Goal: Find specific page/section: Find specific page/section

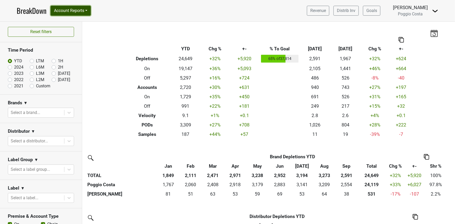
click at [70, 11] on button "Account Reports" at bounding box center [71, 11] width 40 height 10
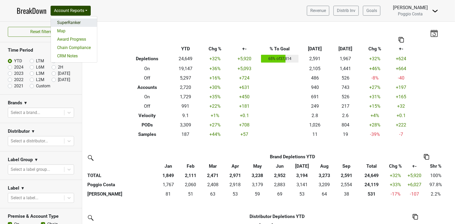
click at [77, 21] on link "SuperRanker" at bounding box center [74, 22] width 46 height 8
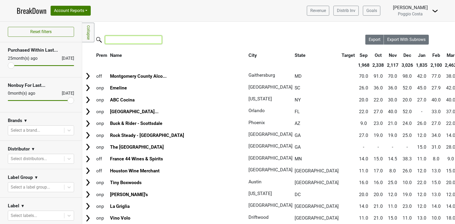
click at [148, 37] on input "search" at bounding box center [133, 40] width 57 height 8
type input "w"
click at [76, 14] on button "Account Reports" at bounding box center [71, 11] width 40 height 10
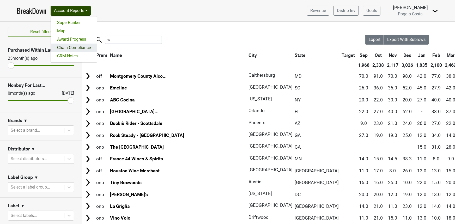
click at [79, 49] on link "Chain Compliance" at bounding box center [74, 48] width 46 height 8
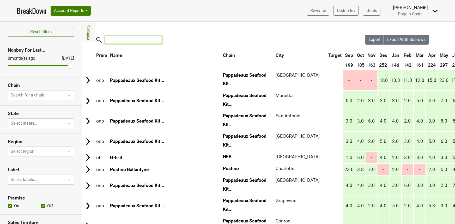
click at [126, 37] on input "search" at bounding box center [133, 40] width 57 height 8
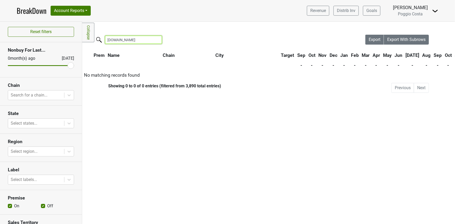
type input "[DOMAIN_NAME]"
